Goal: Navigation & Orientation: Understand site structure

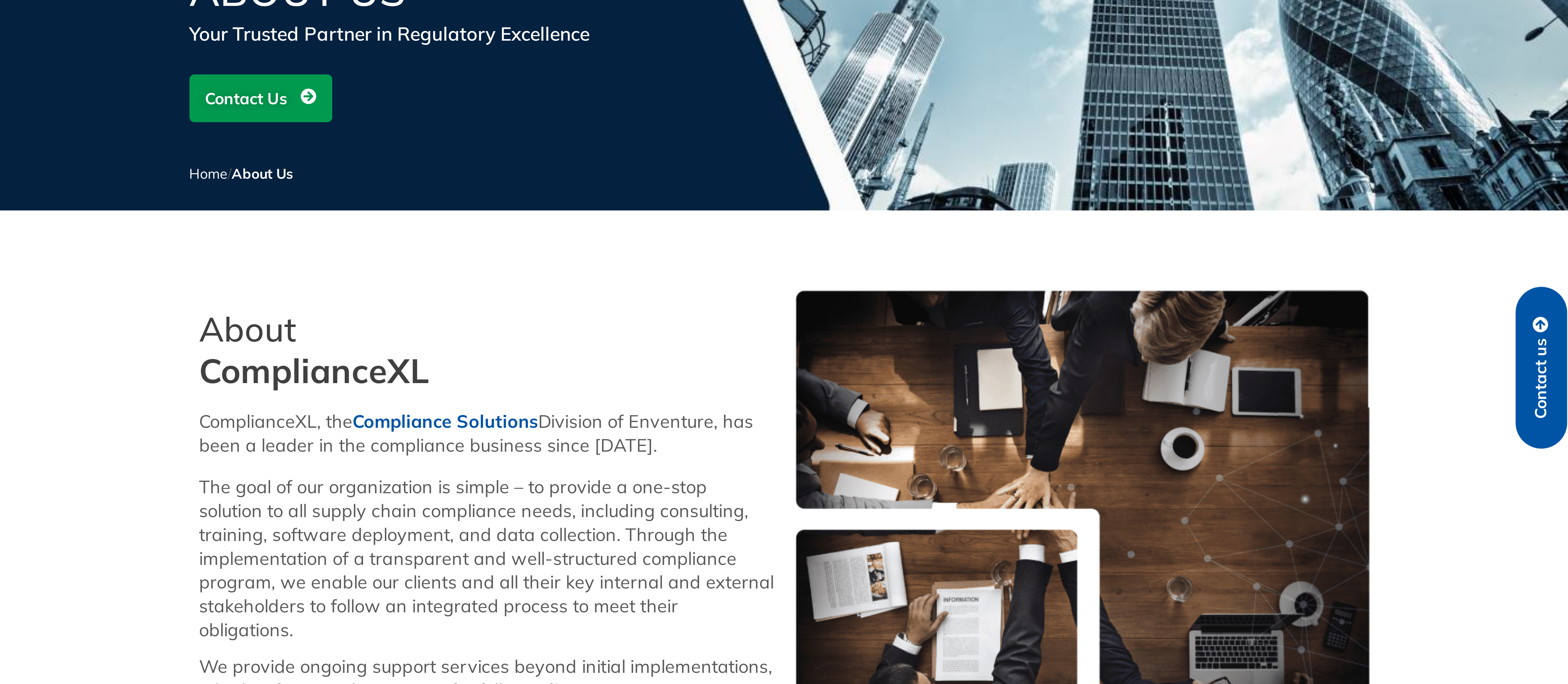
scroll to position [110, 0]
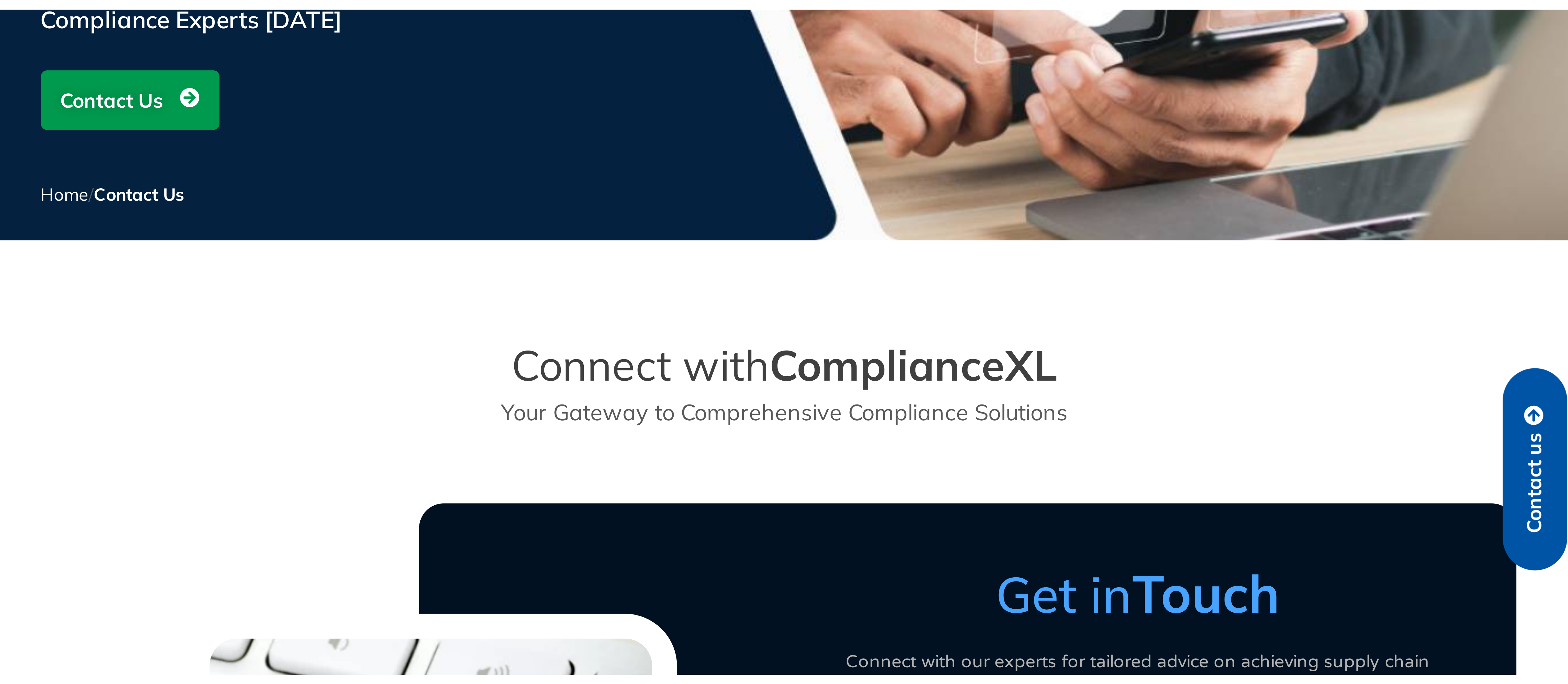
scroll to position [49, 0]
